Goal: Obtain resource: Download file/media

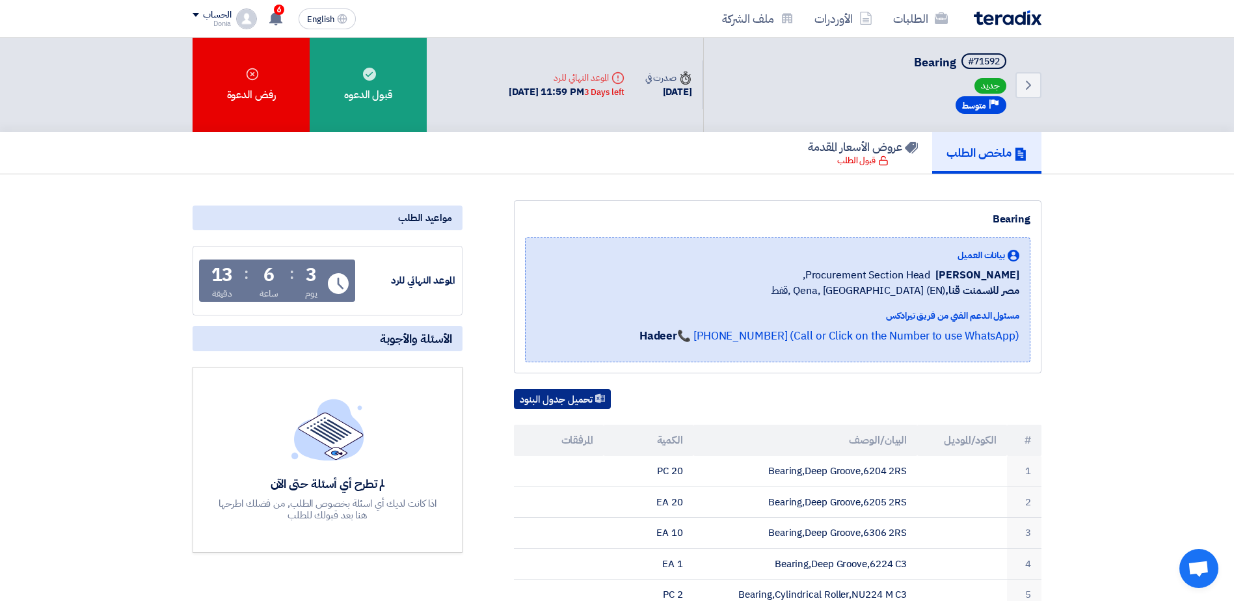
click at [584, 400] on button "تحميل جدول البنود" at bounding box center [562, 399] width 97 height 21
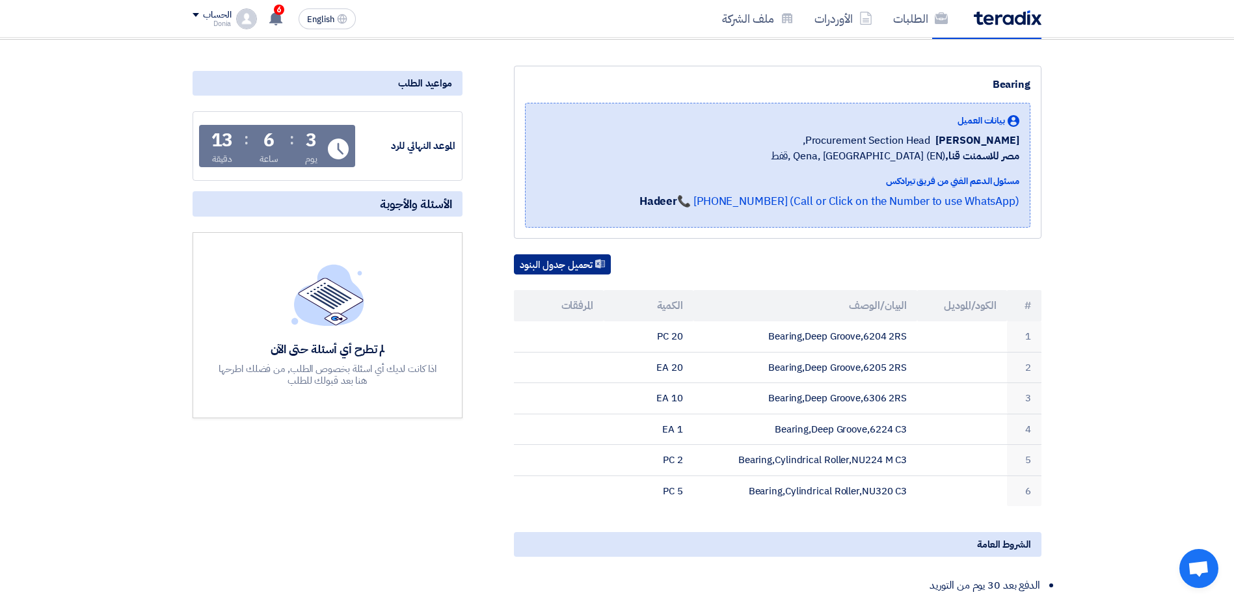
scroll to position [195, 0]
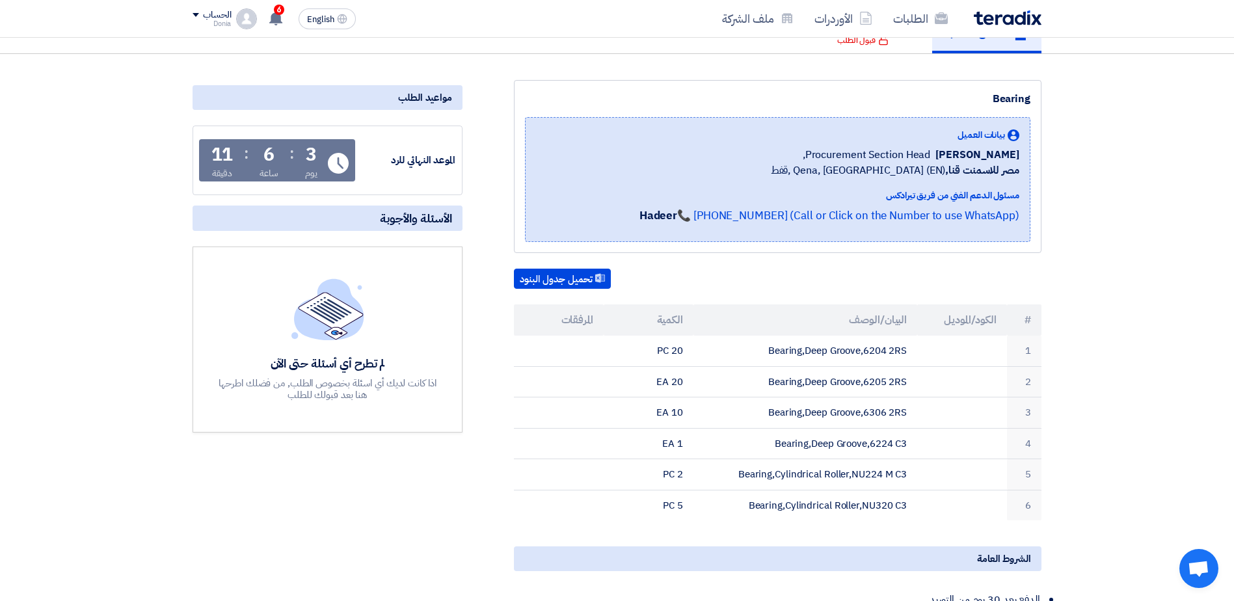
scroll to position [130, 0]
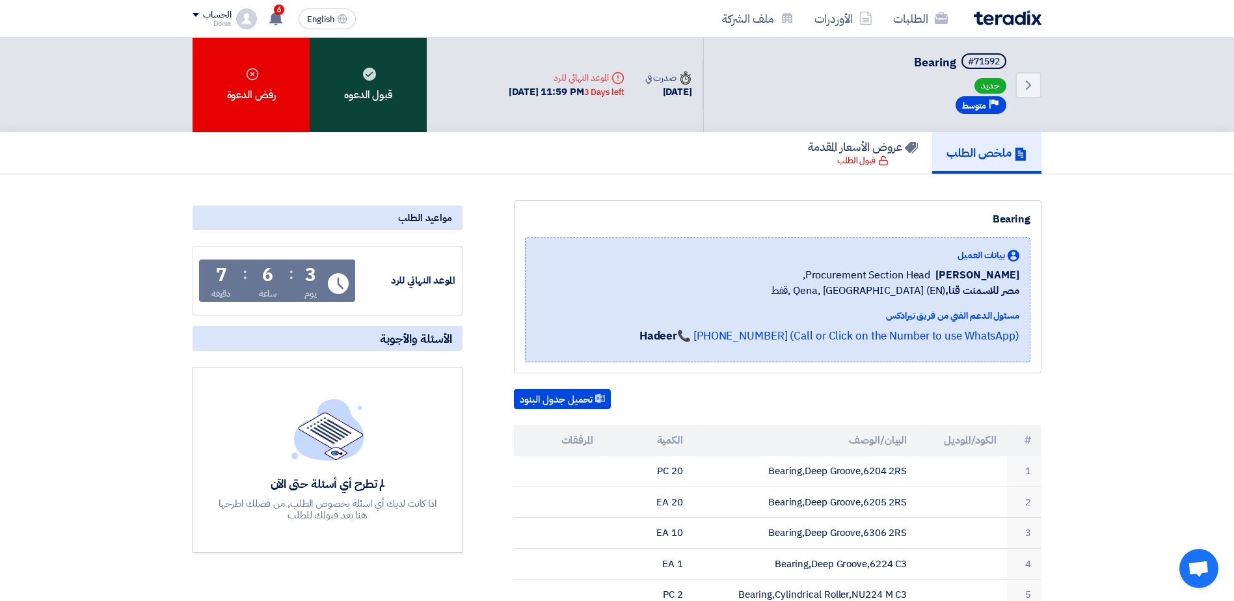
click at [368, 107] on div "قبول الدعوه" at bounding box center [368, 85] width 117 height 94
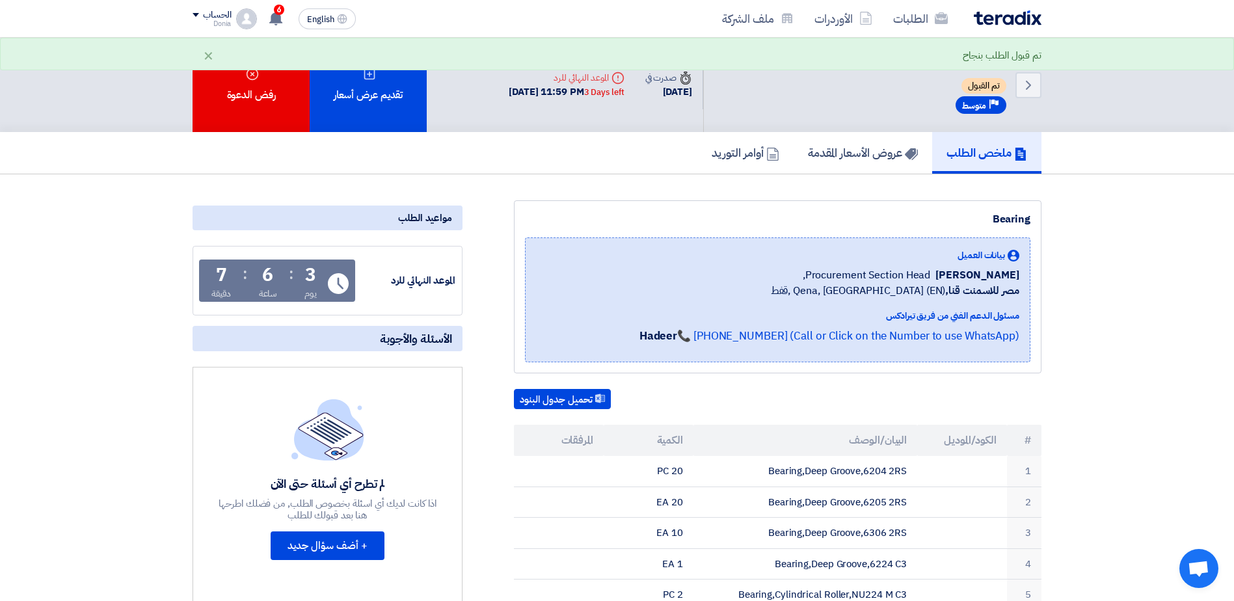
scroll to position [65, 0]
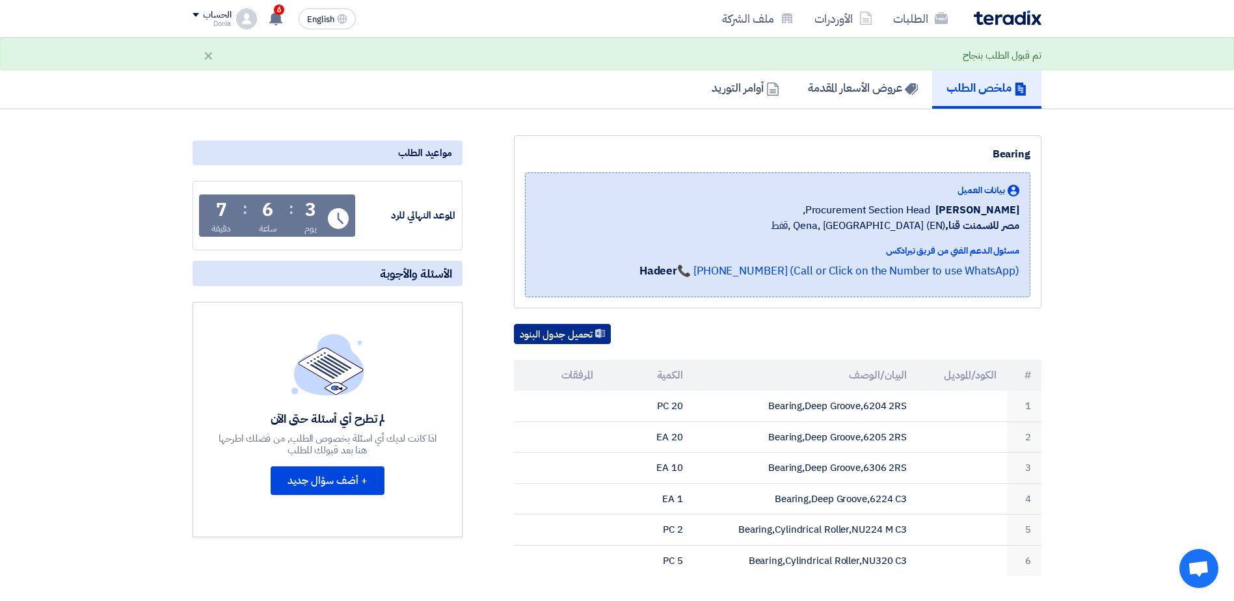
click at [565, 332] on button "تحميل جدول البنود" at bounding box center [562, 334] width 97 height 21
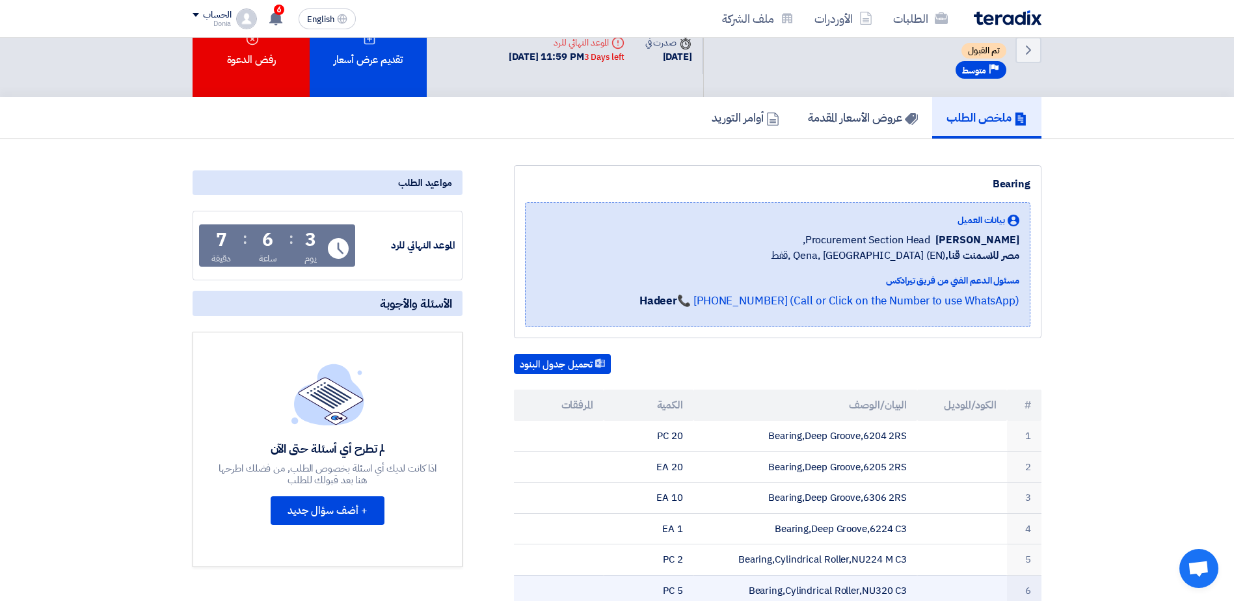
scroll to position [0, 0]
